Goal: Information Seeking & Learning: Learn about a topic

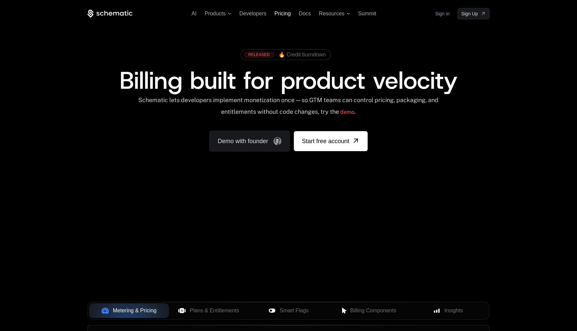
click at [283, 15] on span "Pricing" at bounding box center [282, 14] width 16 height 6
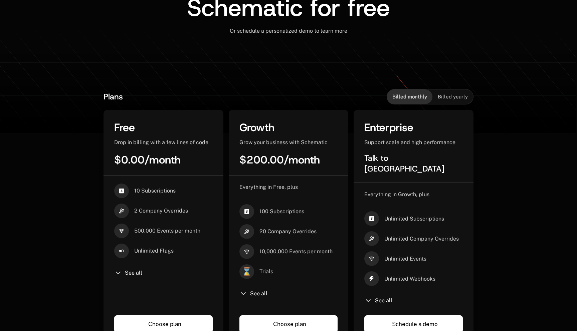
scroll to position [127, 0]
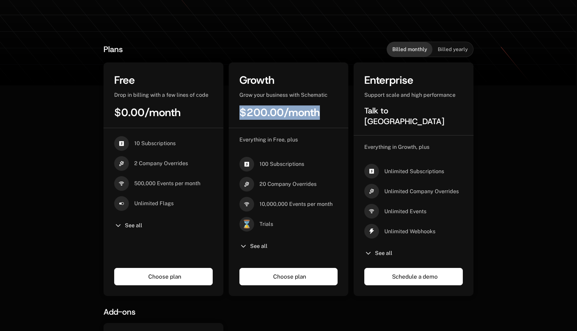
drag, startPoint x: 240, startPoint y: 117, endPoint x: 238, endPoint y: 134, distance: 17.5
click at [238, 133] on div "Growth Grow your business with Schematic $200.00 / month Everything in Free, pl…" at bounding box center [289, 179] width 120 height 234
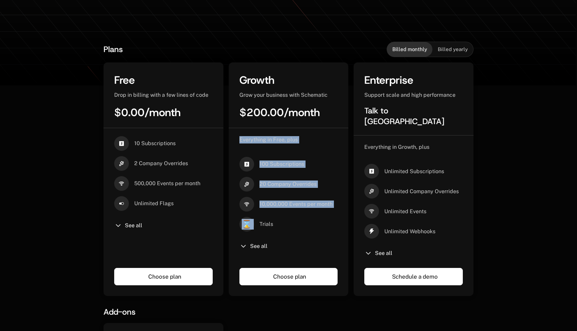
drag, startPoint x: 237, startPoint y: 144, endPoint x: 295, endPoint y: 223, distance: 97.9
click at [295, 220] on div "Everything in Free, plus 100 Subscriptions 20 Company Overrides 10,000,000 Even…" at bounding box center [289, 206] width 120 height 157
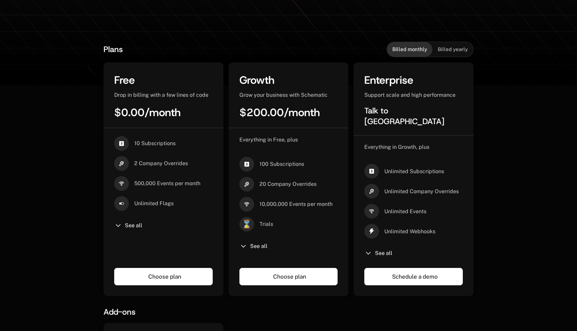
click at [295, 223] on div "⌛ Trials" at bounding box center [288, 224] width 98 height 15
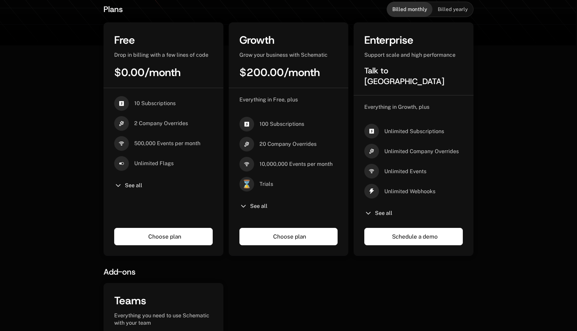
scroll to position [185, 0]
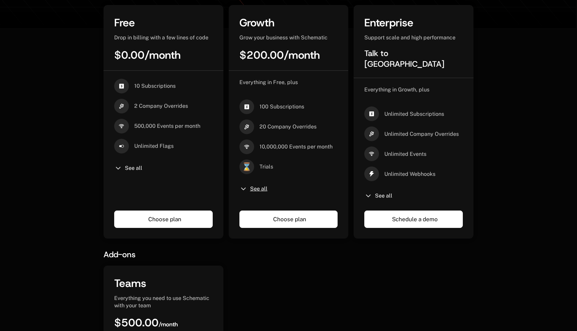
click at [251, 188] on span "See all" at bounding box center [258, 188] width 17 height 5
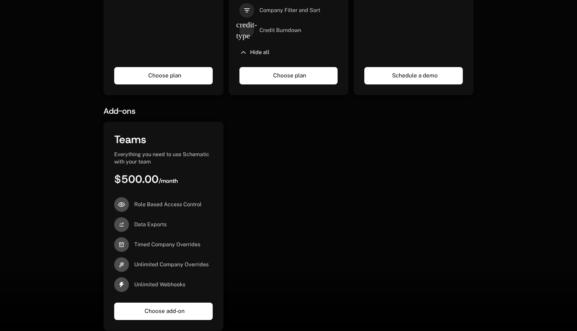
scroll to position [485, 0]
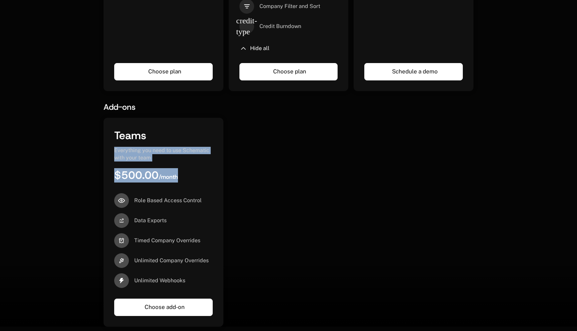
drag, startPoint x: 167, startPoint y: 145, endPoint x: 221, endPoint y: 174, distance: 61.4
click at [217, 172] on div "Teams Everything you need to use Schematic with your team $500.00 / month Role …" at bounding box center [163, 222] width 120 height 209
click at [251, 171] on div "Teams Everything you need to use Schematic with your team $500.00 / month Role …" at bounding box center [288, 222] width 370 height 209
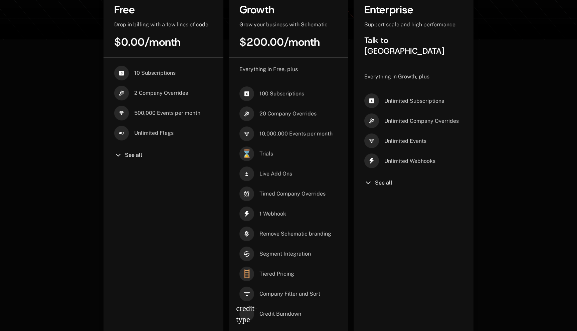
scroll to position [192, 0]
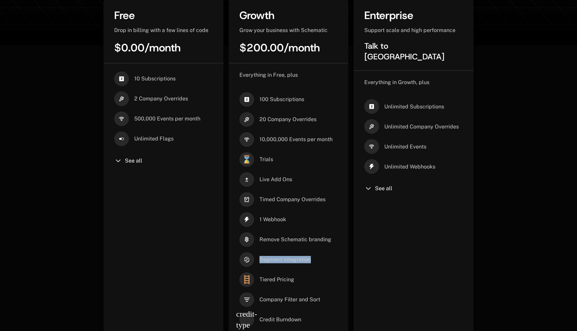
drag, startPoint x: 314, startPoint y: 254, endPoint x: 314, endPoint y: 260, distance: 5.7
click at [314, 260] on div "Segment Integration" at bounding box center [288, 259] width 98 height 15
drag, startPoint x: 314, startPoint y: 258, endPoint x: 309, endPoint y: 199, distance: 59.2
click at [309, 199] on div "Everything in Free, plus 100 Subscriptions 20 Company Overrides 10,000,000 Even…" at bounding box center [288, 208] width 98 height 274
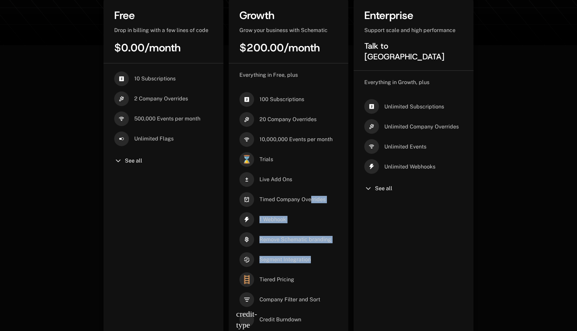
click at [309, 199] on span "Timed Company Overrides" at bounding box center [292, 199] width 66 height 7
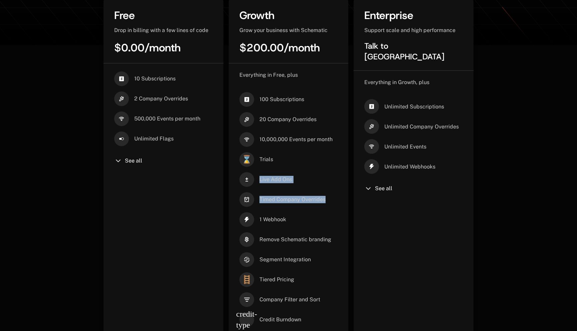
drag, startPoint x: 328, startPoint y: 200, endPoint x: 311, endPoint y: 167, distance: 36.7
click at [311, 167] on div "Everything in Free, plus 100 Subscriptions 20 Company Overrides 10,000,000 Even…" at bounding box center [288, 208] width 98 height 274
click at [311, 167] on div "⌛ Trials" at bounding box center [288, 159] width 98 height 15
drag, startPoint x: 306, startPoint y: 185, endPoint x: 306, endPoint y: 167, distance: 18.7
click at [306, 168] on div "Everything in Free, plus 100 Subscriptions 20 Company Overrides 10,000,000 Even…" at bounding box center [288, 208] width 98 height 274
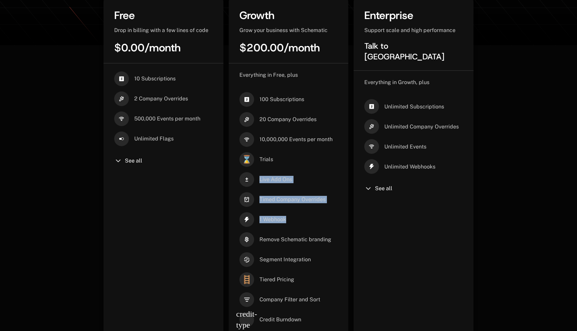
drag, startPoint x: 306, startPoint y: 177, endPoint x: 340, endPoint y: 218, distance: 53.8
click at [340, 218] on div "Everything in Free, plus 100 Subscriptions 20 Company Overrides 10,000,000 Even…" at bounding box center [289, 218] width 120 height 310
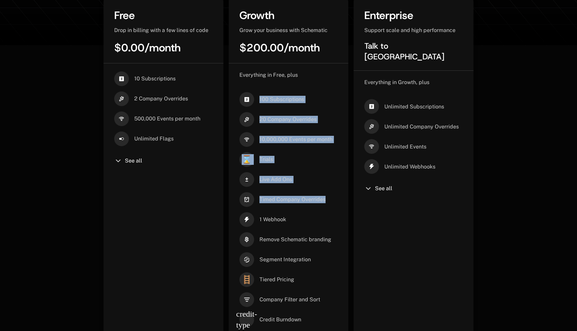
drag, startPoint x: 320, startPoint y: 92, endPoint x: 310, endPoint y: 208, distance: 116.9
click at [310, 208] on div "Everything in Free, plus 100 Subscriptions 20 Company Overrides 10,000,000 Even…" at bounding box center [288, 208] width 98 height 274
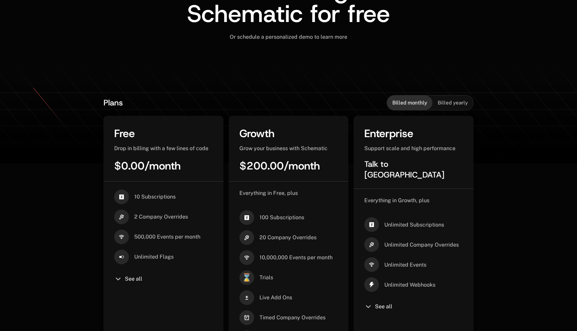
scroll to position [0, 0]
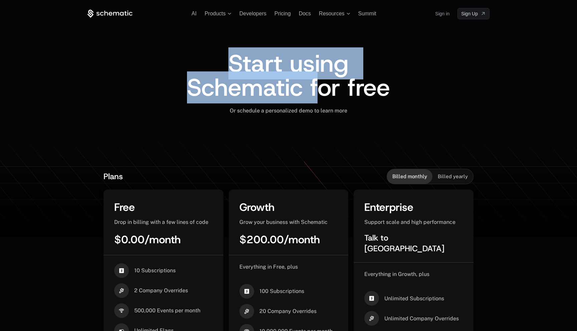
drag, startPoint x: 232, startPoint y: 66, endPoint x: 316, endPoint y: 103, distance: 92.0
click at [316, 103] on span "Start using Schematic for free" at bounding box center [288, 75] width 203 height 56
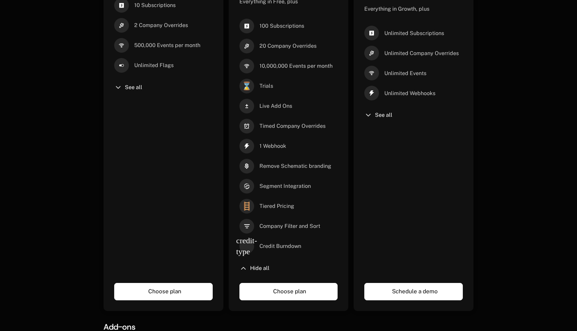
scroll to position [270, 0]
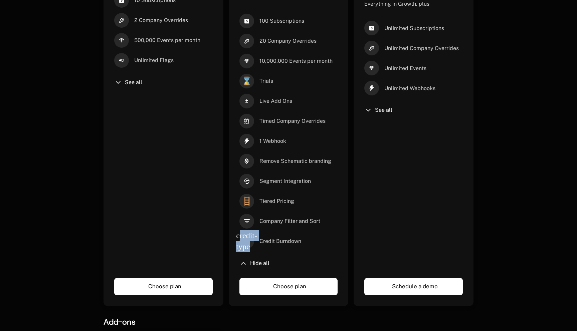
drag, startPoint x: 238, startPoint y: 236, endPoint x: 250, endPoint y: 248, distance: 17.7
click at [250, 248] on span "credit-type" at bounding box center [246, 241] width 15 height 15
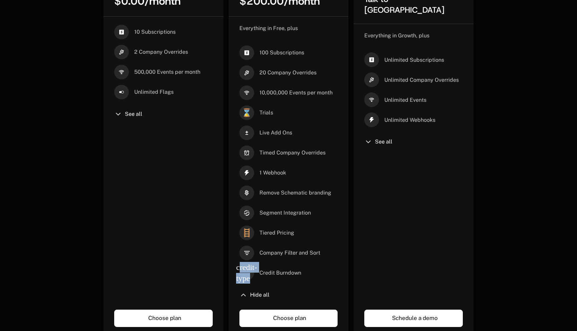
scroll to position [240, 0]
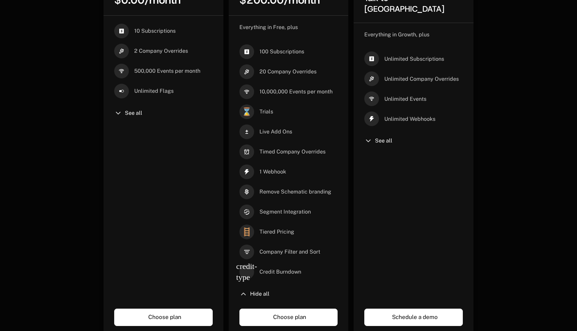
click at [242, 261] on div "Everything in Free, plus 100 Subscriptions 20 Company Overrides 10,000,000 Even…" at bounding box center [288, 161] width 98 height 274
drag, startPoint x: 236, startPoint y: 267, endPoint x: 251, endPoint y: 286, distance: 24.1
click at [251, 286] on div "Everything in Free, plus 100 Subscriptions 20 Company Overrides 10,000,000 Even…" at bounding box center [288, 161] width 98 height 274
click at [277, 276] on div "Credit Burndown" at bounding box center [280, 272] width 42 height 15
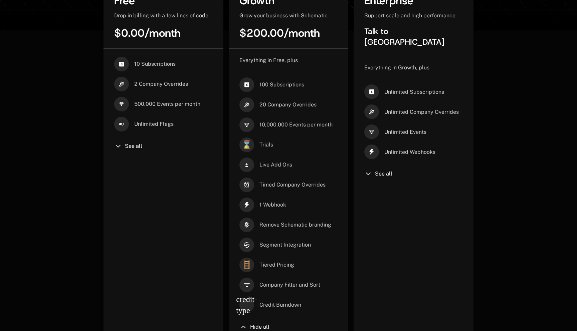
scroll to position [206, 0]
drag, startPoint x: 260, startPoint y: 308, endPoint x: 311, endPoint y: 309, distance: 51.4
click at [311, 309] on div "credit-type Credit Burndown" at bounding box center [288, 305] width 98 height 15
drag, startPoint x: 311, startPoint y: 309, endPoint x: 311, endPoint y: 299, distance: 9.7
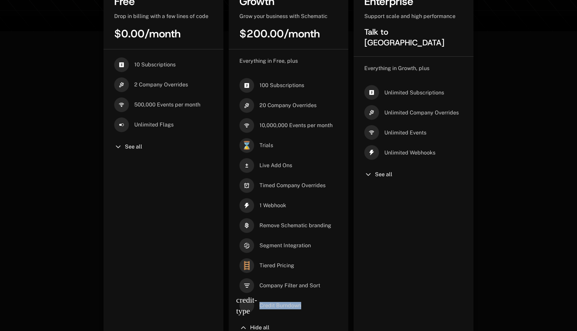
click at [311, 299] on div "credit-type Credit Burndown" at bounding box center [288, 305] width 98 height 15
click at [120, 188] on div "10 Subscriptions 2 Company Overrides 500,000 Events per month Unlimited Flags S…" at bounding box center [163, 194] width 98 height 274
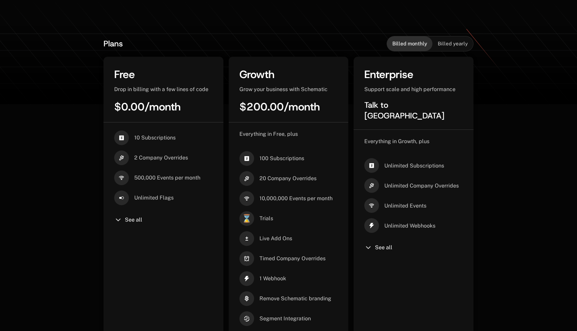
scroll to position [131, 0]
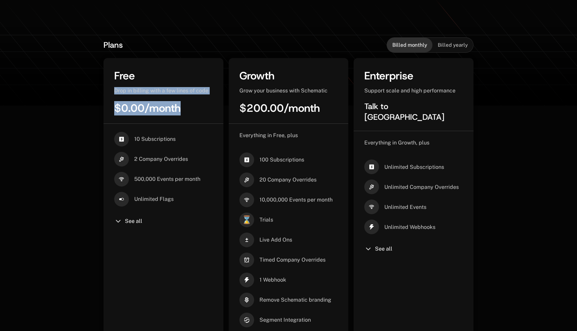
drag, startPoint x: 201, startPoint y: 109, endPoint x: 191, endPoint y: 77, distance: 33.2
click at [190, 78] on div "Free Drop in billing with a few lines of code $0.00 / month" at bounding box center [163, 96] width 120 height 55
click at [191, 77] on div "Free" at bounding box center [163, 76] width 98 height 14
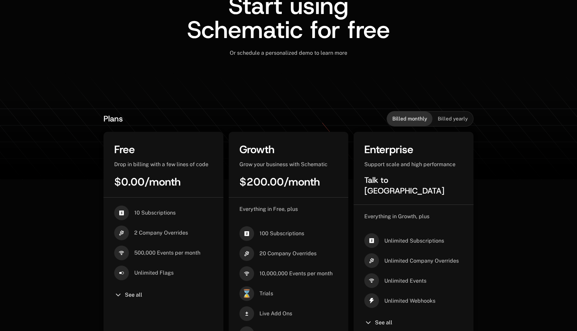
scroll to position [0, 0]
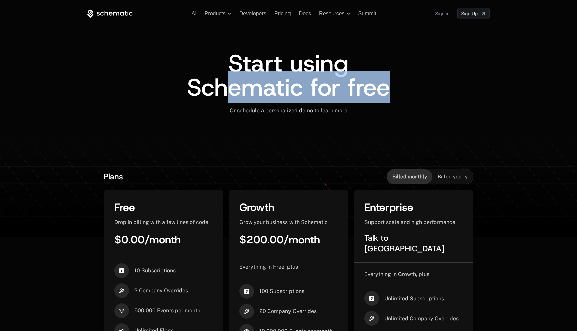
drag, startPoint x: 222, startPoint y: 72, endPoint x: 215, endPoint y: 111, distance: 38.9
click at [215, 111] on div "Start using Schematic for free Or schedule a personalized demo to learn more ﻿" at bounding box center [288, 87] width 402 height 72
click at [215, 111] on div "Or schedule a personalized demo to learn more ﻿" at bounding box center [288, 110] width 402 height 7
drag, startPoint x: 191, startPoint y: 90, endPoint x: 191, endPoint y: 109, distance: 19.0
click at [191, 109] on div "Start using Schematic for free Or schedule a personalized demo to learn more ﻿" at bounding box center [288, 87] width 402 height 72
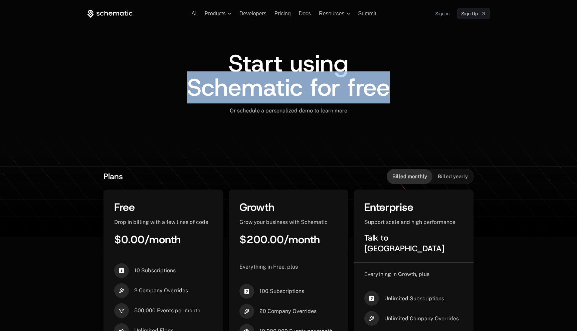
click at [226, 73] on span "Start using Schematic for free" at bounding box center [288, 75] width 203 height 56
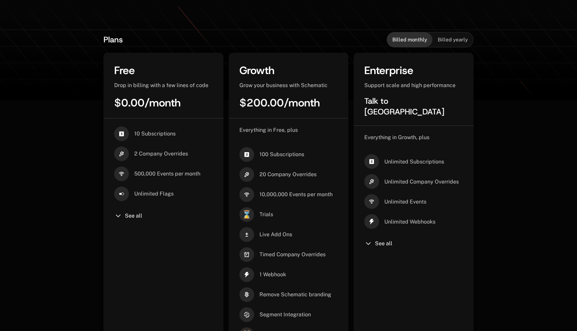
scroll to position [143, 0]
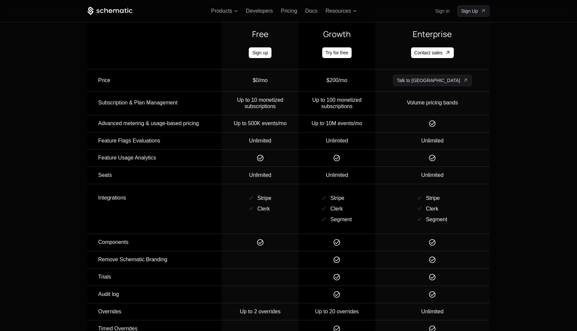
click at [297, 140] on div "Unlimited" at bounding box center [260, 141] width 76 height 6
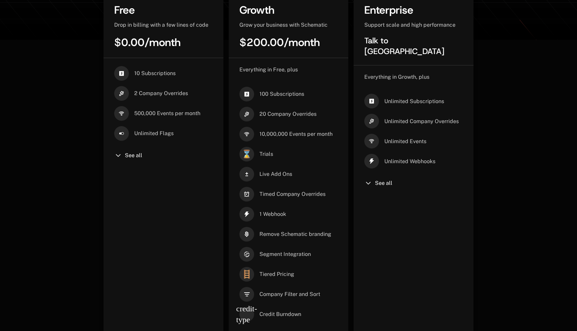
scroll to position [205, 0]
